Goal: Task Accomplishment & Management: Use online tool/utility

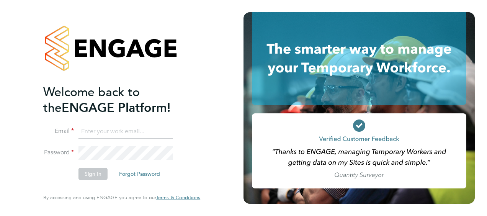
type input "[PERSON_NAME][EMAIL_ADDRESS][PERSON_NAME][DOMAIN_NAME]"
click at [93, 173] on button "Sign In" at bounding box center [92, 174] width 29 height 12
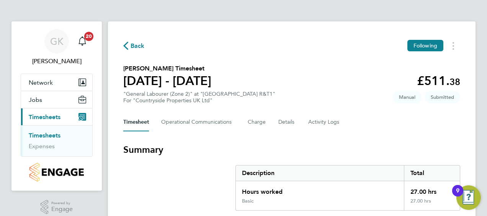
click at [465, 129] on div "Back Following [PERSON_NAME] Timesheet [DATE] - [DATE] £511. 38 "General Labour…" at bounding box center [292, 218] width 368 height 395
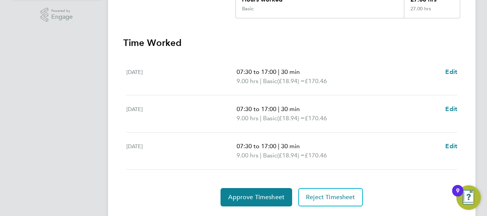
scroll to position [212, 0]
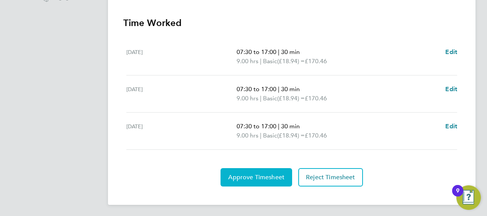
click at [255, 174] on span "Approve Timesheet" at bounding box center [256, 177] width 56 height 8
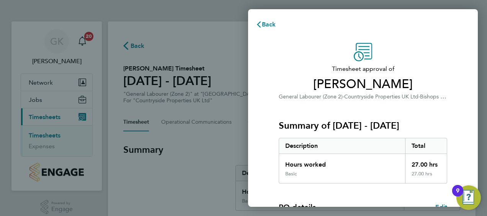
click at [265, 169] on div "Timesheet approval of [PERSON_NAME] General Labourer (Zone 2) · Countryside Pro…" at bounding box center [363, 196] width 230 height 324
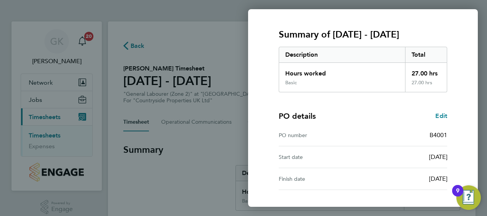
scroll to position [150, 0]
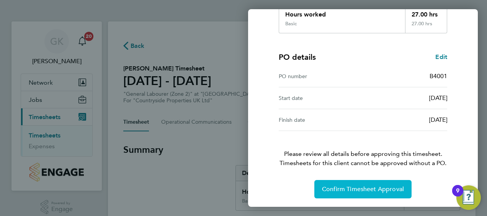
click at [337, 188] on span "Confirm Timesheet Approval" at bounding box center [363, 189] width 82 height 8
